Goal: Task Accomplishment & Management: Manage account settings

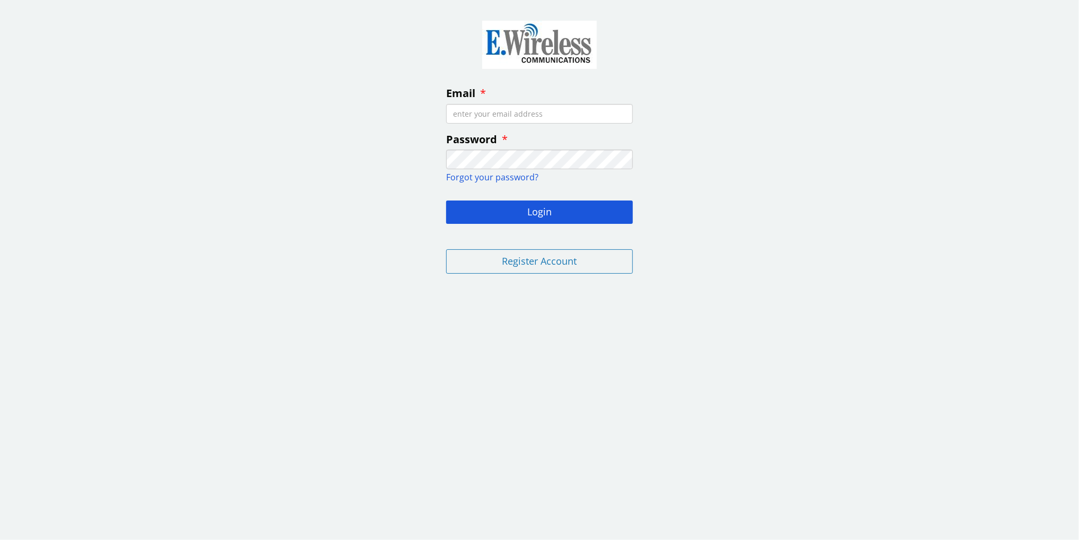
click at [552, 114] on input "Email" at bounding box center [539, 114] width 187 height 20
type input "[PERSON_NAME][EMAIL_ADDRESS][DOMAIN_NAME]"
click at [446, 200] on button "Login" at bounding box center [539, 211] width 187 height 23
click at [479, 176] on span "Forgot your password?" at bounding box center [492, 177] width 92 height 12
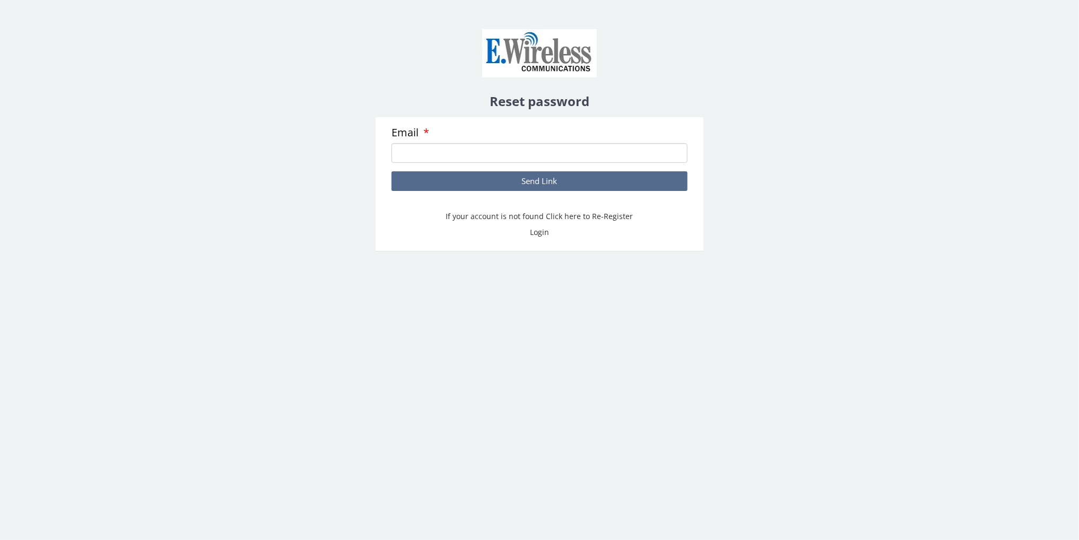
click at [439, 156] on input "Email" at bounding box center [539, 153] width 296 height 20
type input "[PERSON_NAME][EMAIL_ADDRESS][DOMAIN_NAME]"
click at [549, 186] on button "Send Link" at bounding box center [539, 181] width 296 height 20
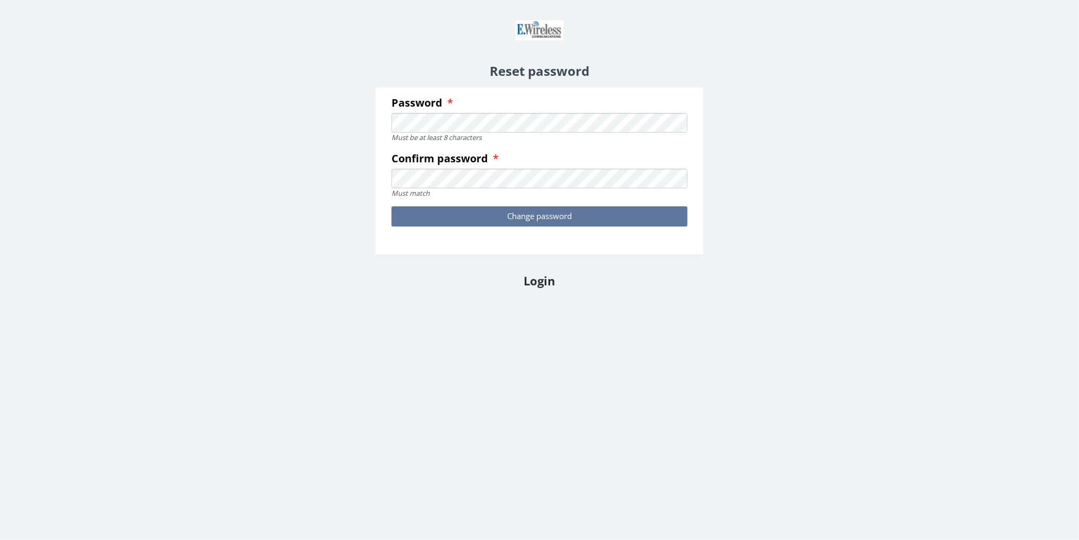
click at [522, 217] on button "Change password" at bounding box center [539, 216] width 296 height 20
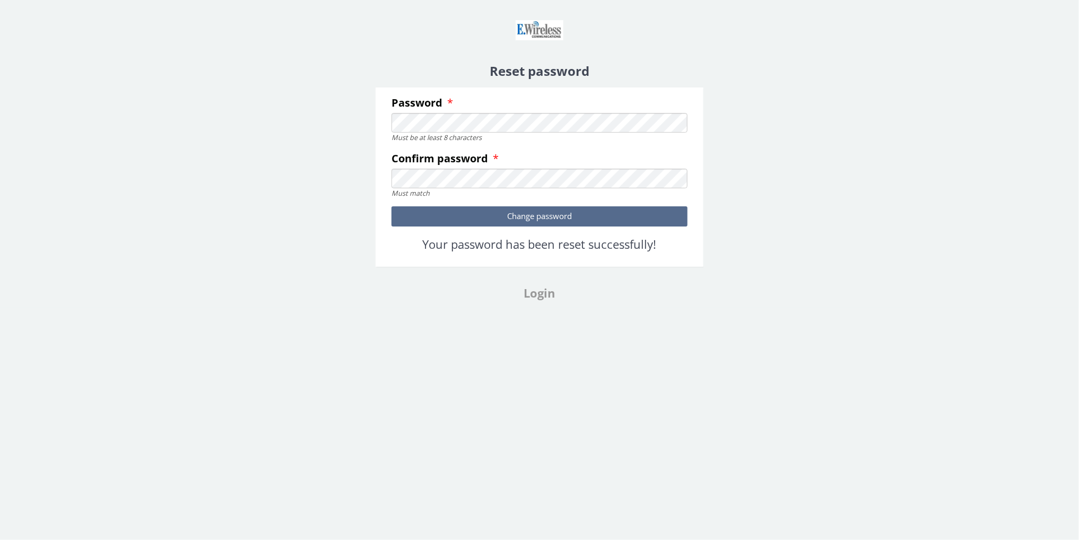
click at [549, 297] on link "Login" at bounding box center [539, 293] width 31 height 16
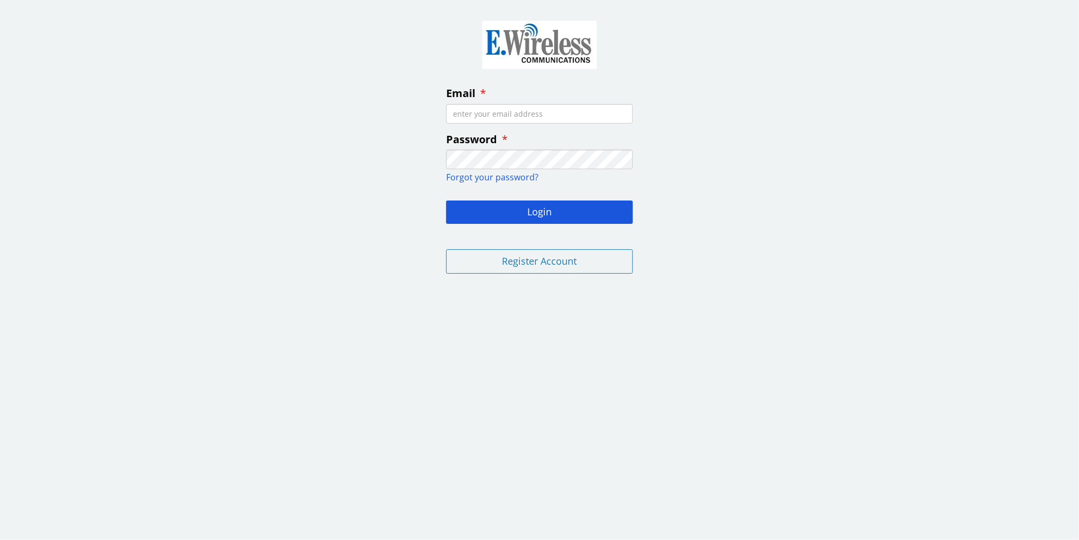
click at [559, 120] on input "Email" at bounding box center [539, 114] width 187 height 20
type input "[PERSON_NAME][EMAIL_ADDRESS][DOMAIN_NAME]"
click at [540, 219] on button "Login" at bounding box center [539, 211] width 187 height 23
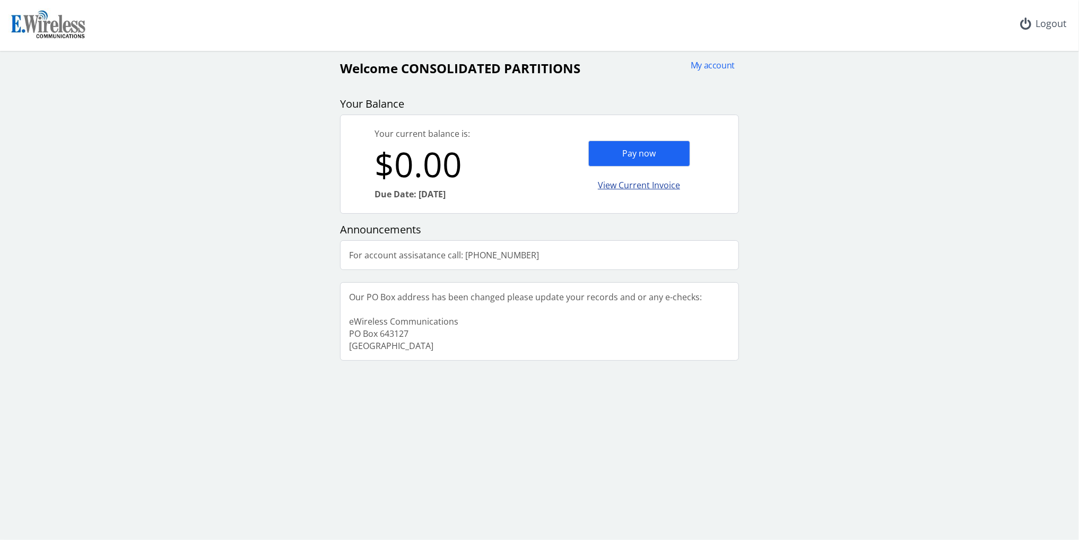
click at [623, 187] on div "View Current Invoice" at bounding box center [639, 185] width 102 height 25
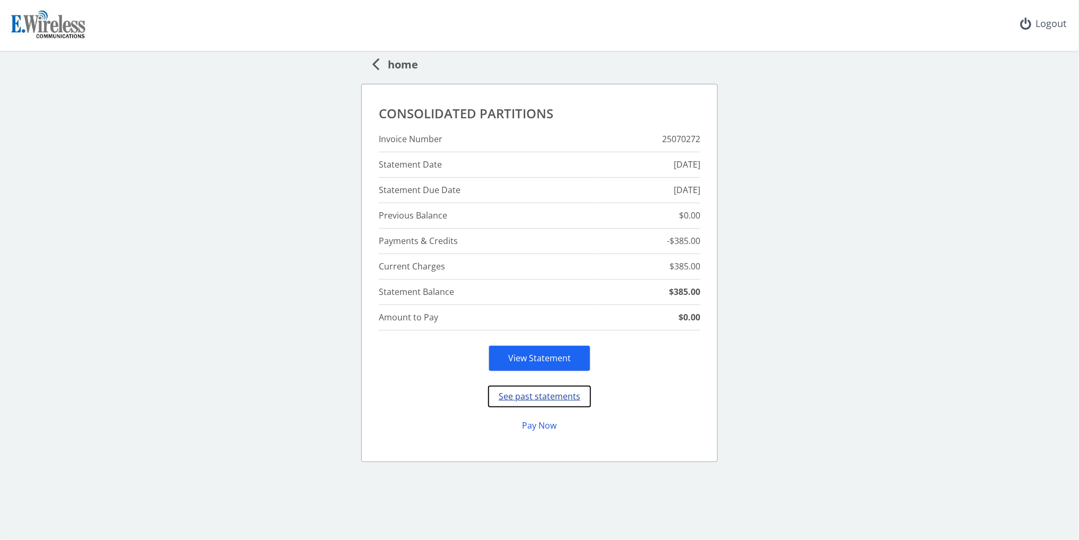
click at [538, 395] on button "See past statements" at bounding box center [540, 396] width 102 height 21
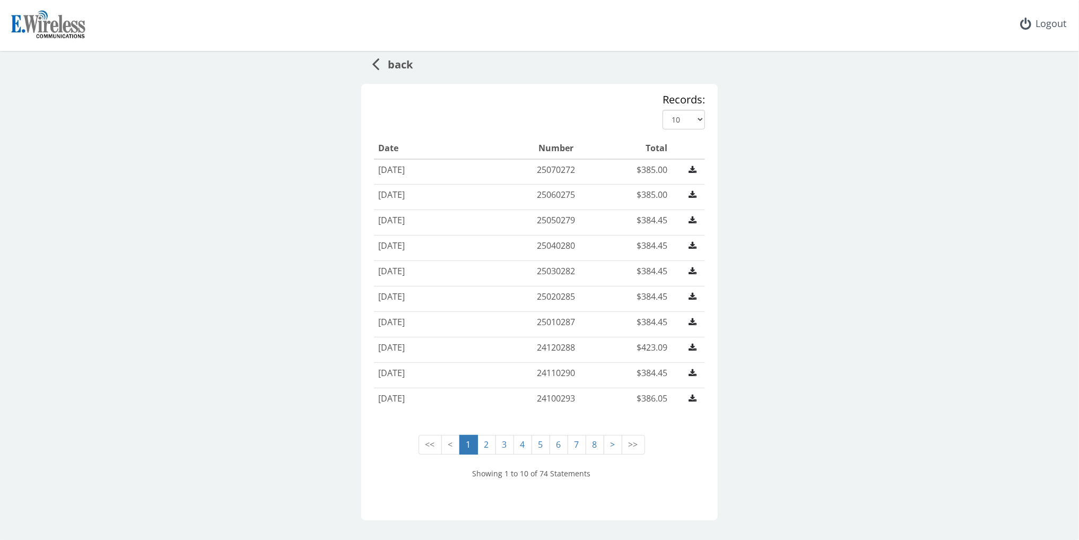
click at [395, 64] on span "back" at bounding box center [395, 63] width 33 height 20
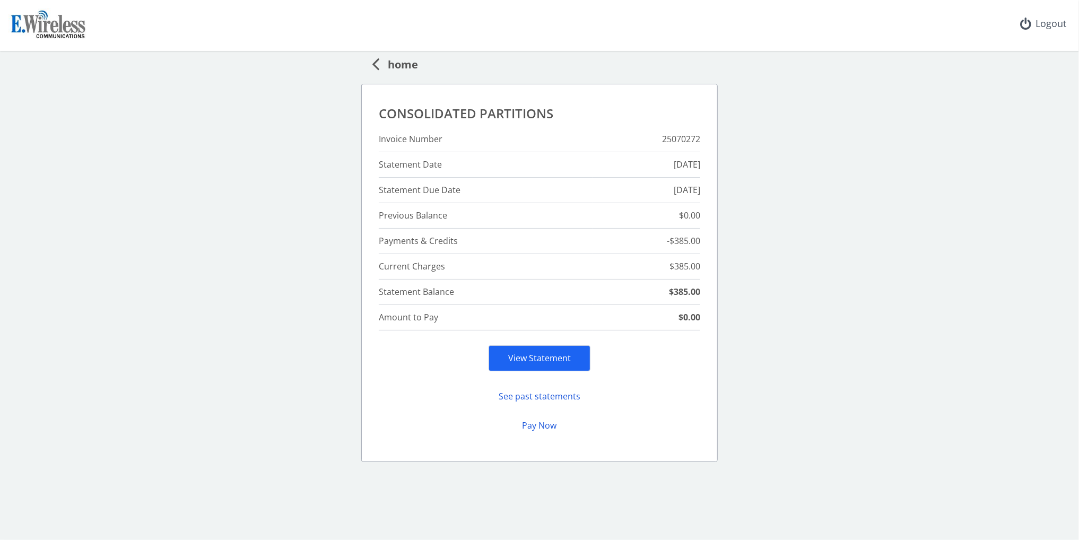
click at [392, 66] on span "home" at bounding box center [398, 63] width 39 height 20
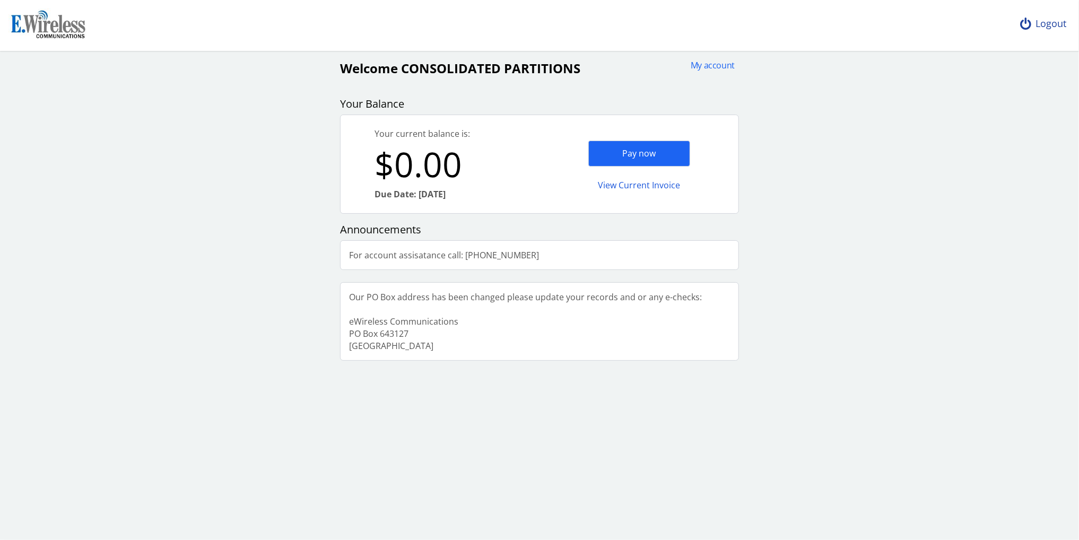
click at [1051, 28] on div "Logout" at bounding box center [1042, 24] width 63 height 48
